Goal: Information Seeking & Learning: Learn about a topic

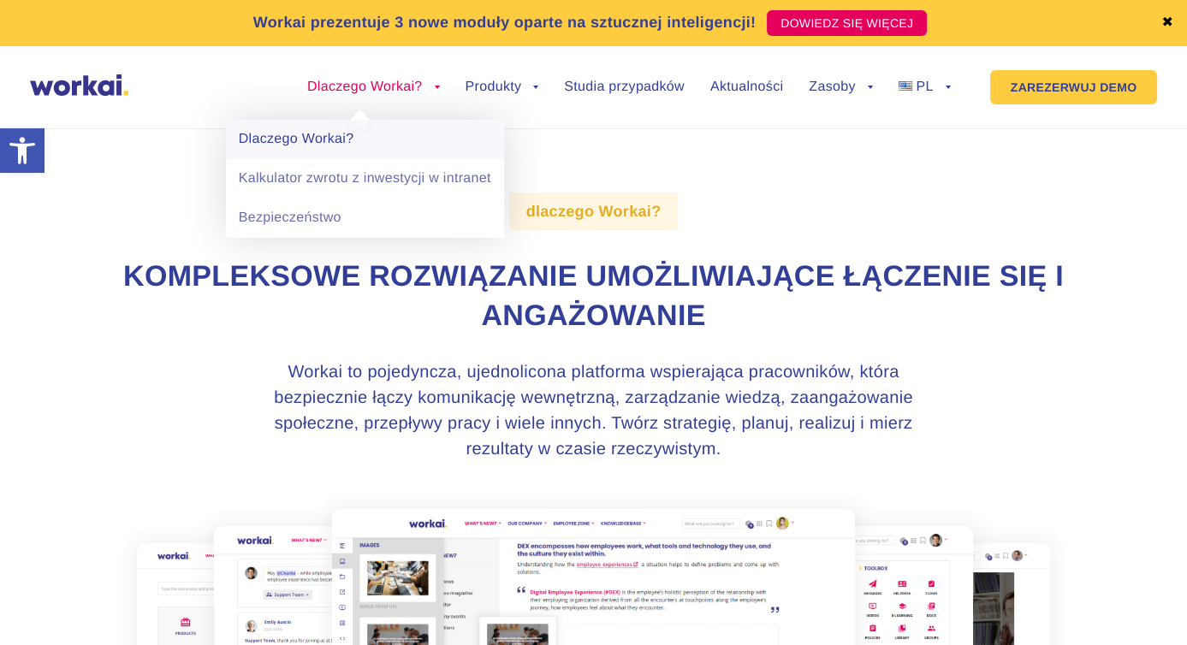
click at [312, 130] on link "Dlaczego Workai?" at bounding box center [365, 139] width 278 height 39
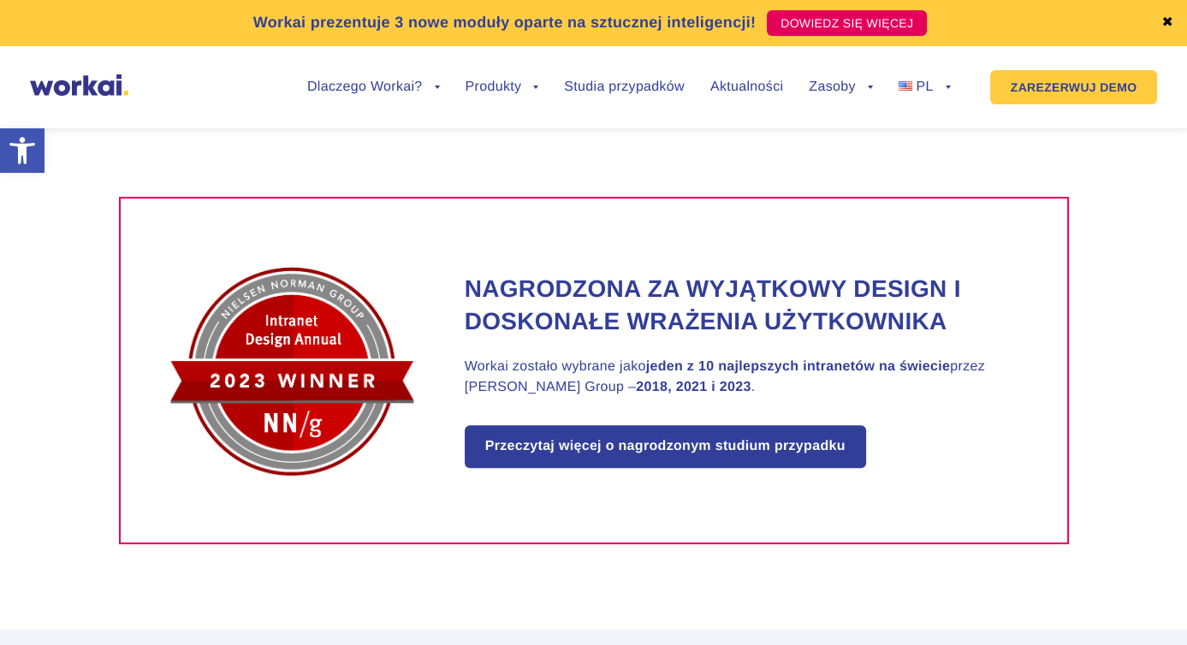
scroll to position [1027, 0]
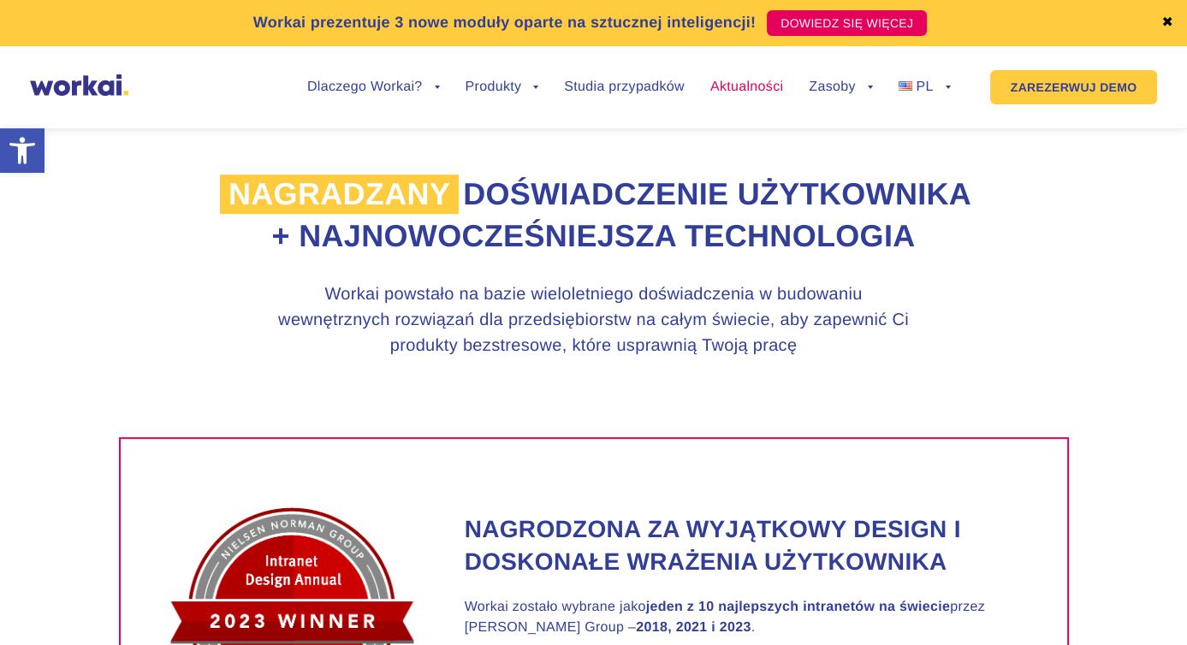
click at [765, 80] on font "Aktualności" at bounding box center [746, 87] width 73 height 15
